Goal: Task Accomplishment & Management: Manage account settings

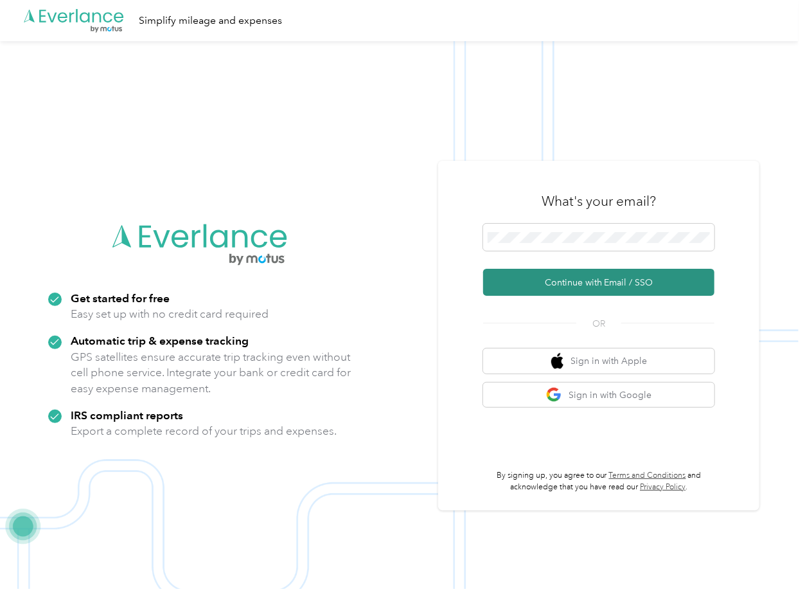
click at [518, 278] on button "Continue with Email / SSO" at bounding box center [598, 282] width 231 height 27
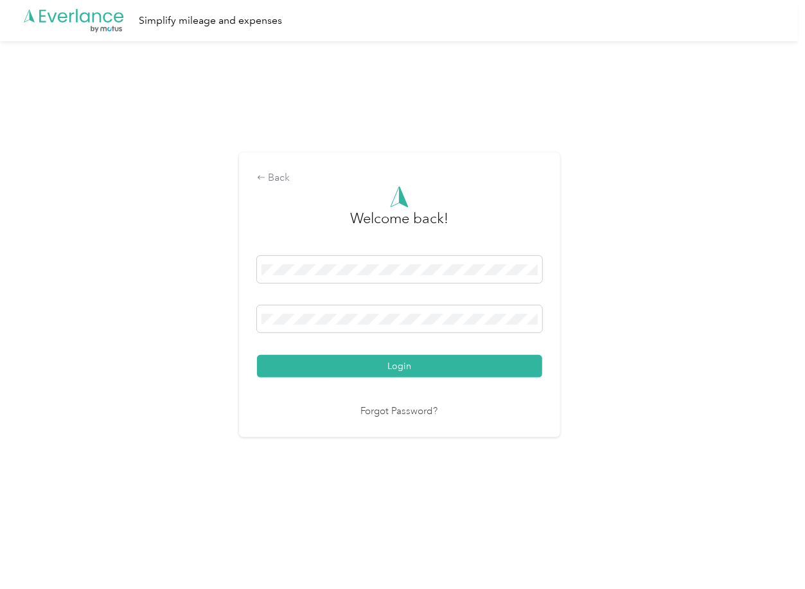
drag, startPoint x: 316, startPoint y: 368, endPoint x: 229, endPoint y: 379, distance: 87.5
click at [316, 368] on button "Login" at bounding box center [399, 366] width 285 height 22
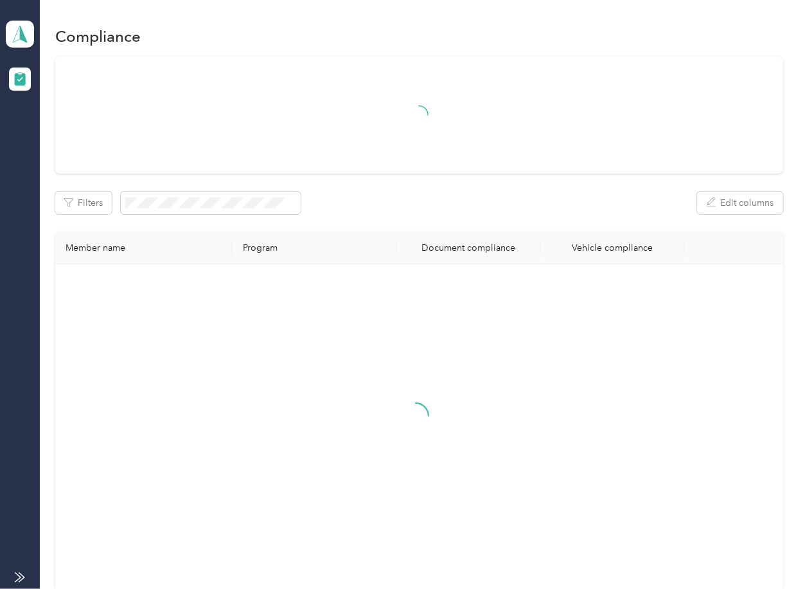
click at [486, 178] on div "Filters Edit columns Member name Program Document compliance Vehicle compliance" at bounding box center [418, 324] width 727 height 535
click at [20, 34] on polygon at bounding box center [23, 33] width 7 height 17
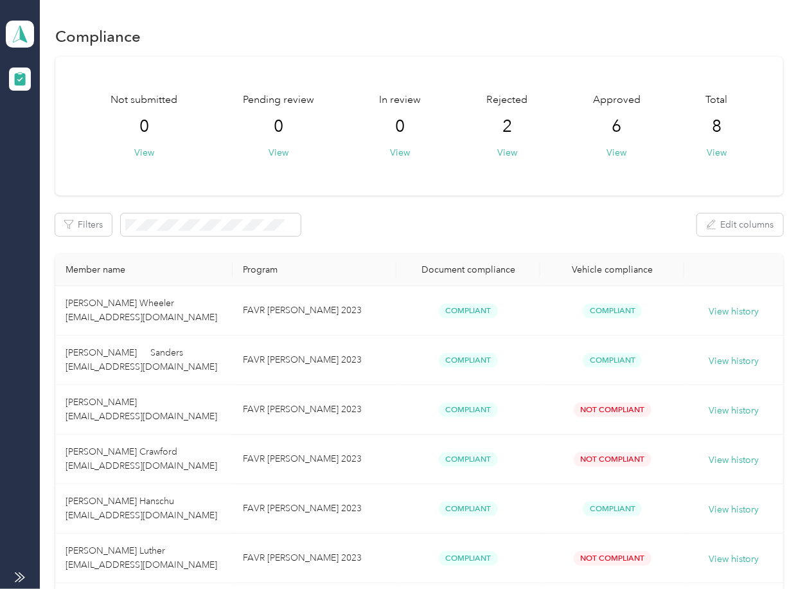
click at [54, 132] on div "Log out" at bounding box center [41, 134] width 49 height 13
